Goal: Information Seeking & Learning: Learn about a topic

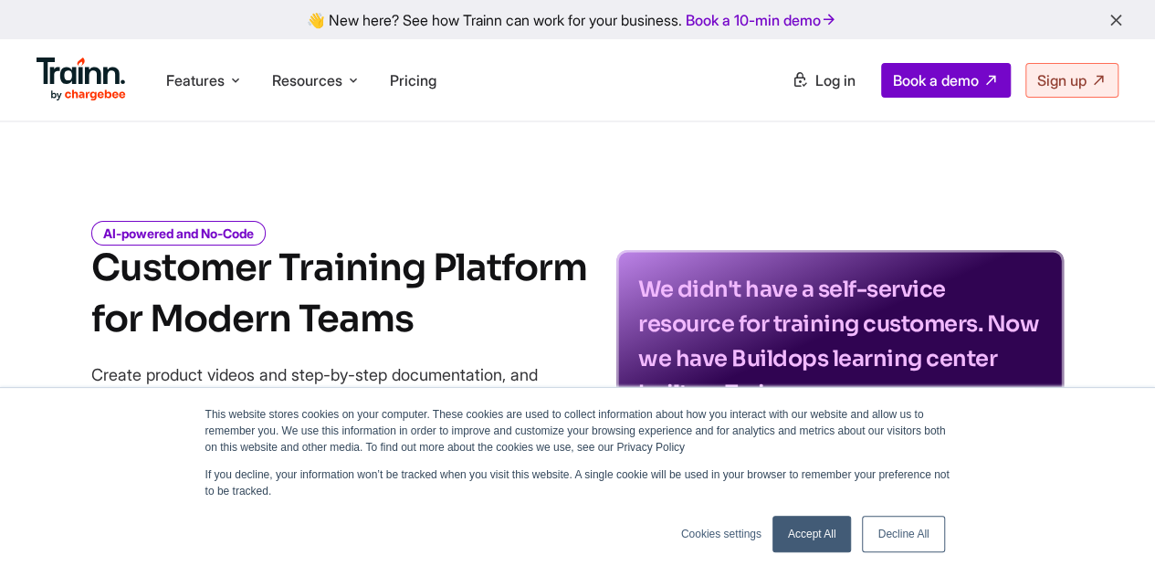
click at [886, 532] on link "Decline All" at bounding box center [903, 534] width 82 height 37
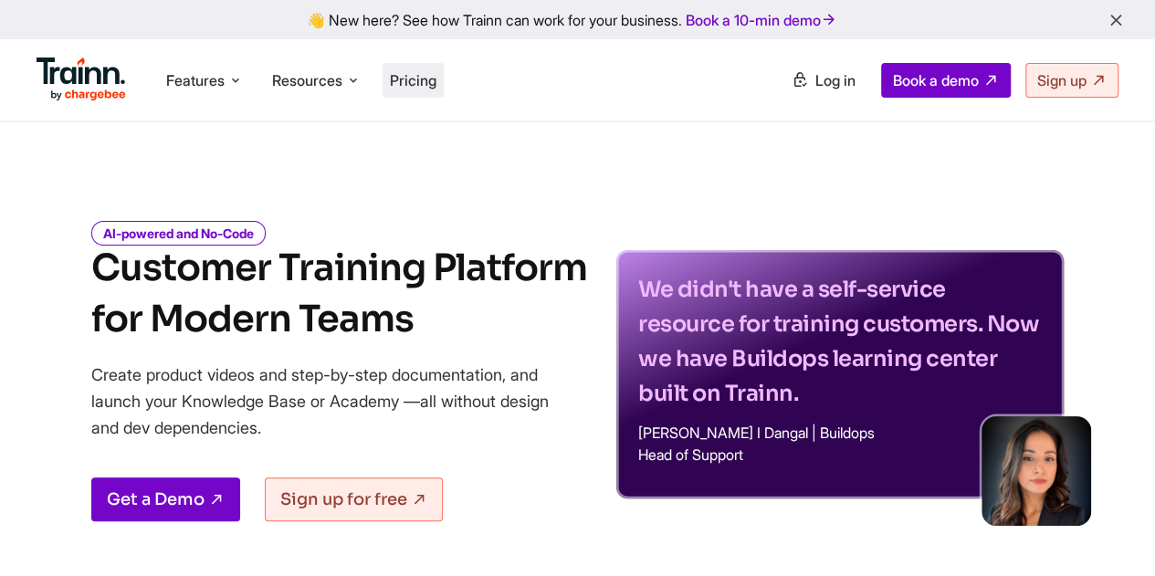
click at [425, 89] on span "Pricing" at bounding box center [413, 80] width 47 height 18
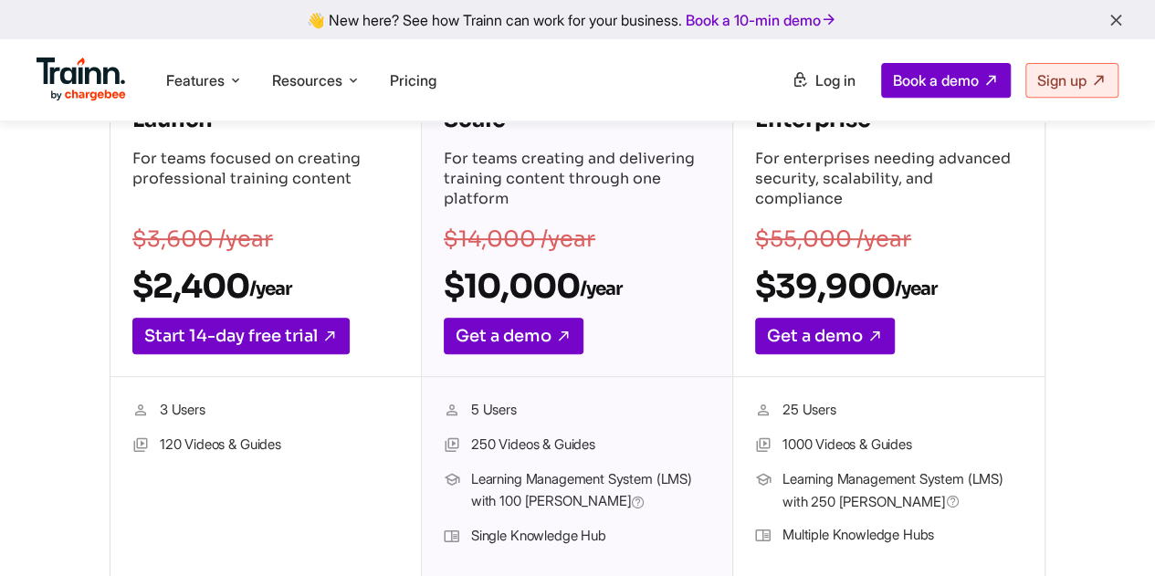
scroll to position [350, 0]
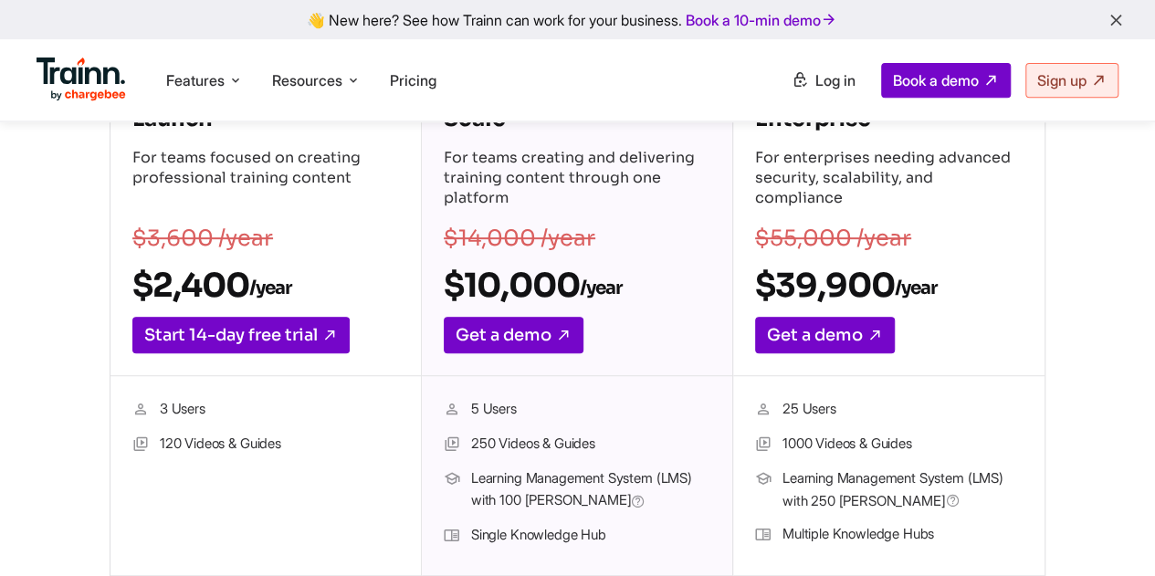
drag, startPoint x: 792, startPoint y: 404, endPoint x: 869, endPoint y: 494, distance: 117.8
click at [869, 494] on ul "25 Users 1000 Videos & Guides Learning Management System (LMS) with 250 [PERSON…" at bounding box center [888, 475] width 267 height 155
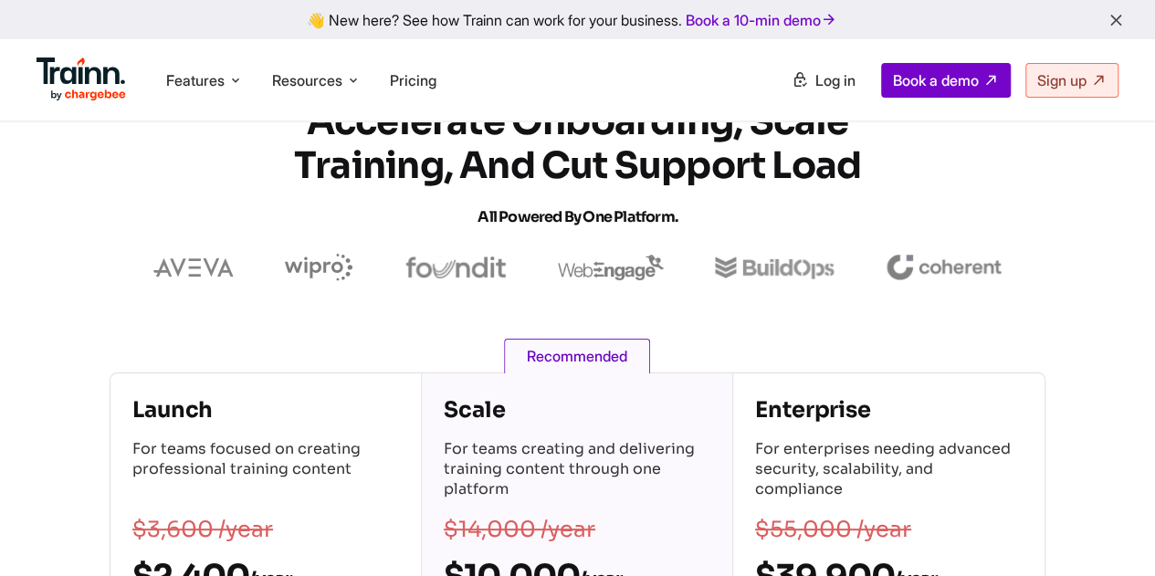
scroll to position [0, 0]
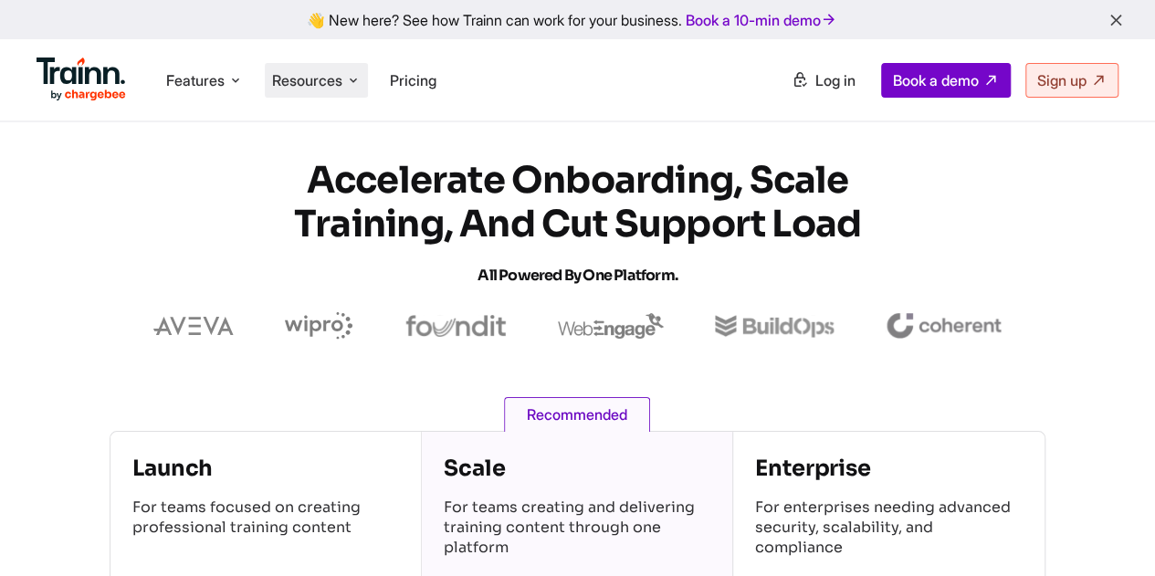
click at [303, 74] on span "Resources" at bounding box center [307, 80] width 70 height 20
